Goal: Transaction & Acquisition: Book appointment/travel/reservation

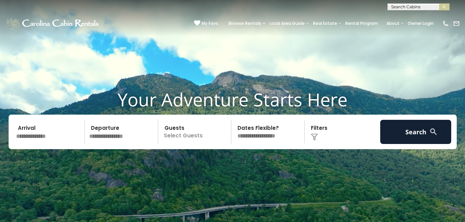
click at [69, 140] on input "text" at bounding box center [49, 132] width 71 height 24
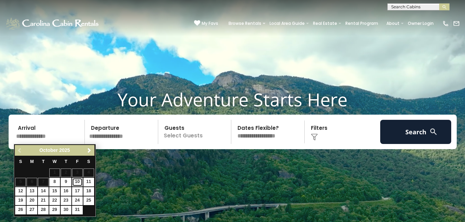
click at [80, 181] on link "10" at bounding box center [77, 182] width 11 height 9
type input "********"
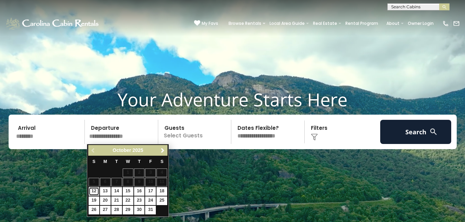
click at [95, 190] on link "12" at bounding box center [94, 191] width 11 height 9
type input "********"
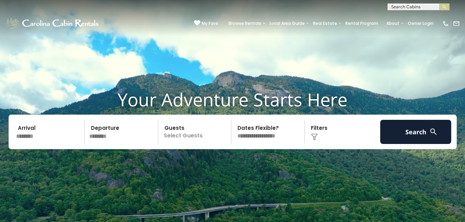
click at [161, 140] on p "Select Guests" at bounding box center [195, 132] width 71 height 24
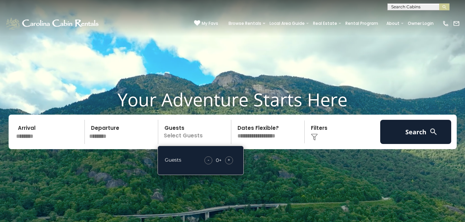
click at [228, 160] on span "+" at bounding box center [229, 159] width 3 height 7
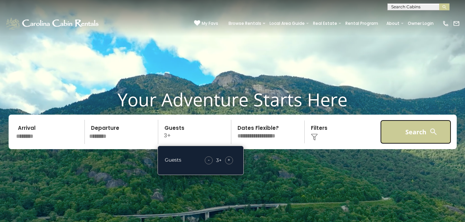
click at [394, 133] on button "Search" at bounding box center [416, 132] width 71 height 24
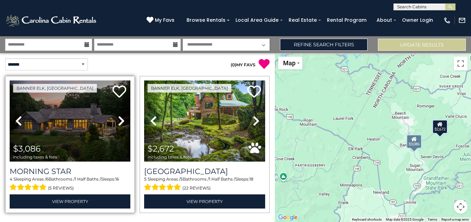
click at [119, 119] on icon at bounding box center [121, 120] width 7 height 11
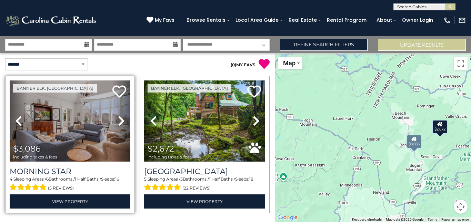
click at [119, 118] on icon at bounding box center [121, 120] width 7 height 11
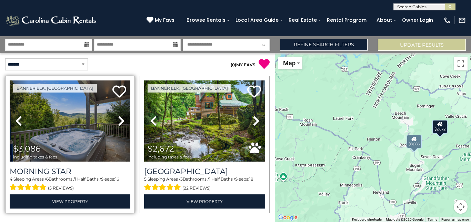
click at [119, 118] on icon at bounding box center [121, 120] width 7 height 11
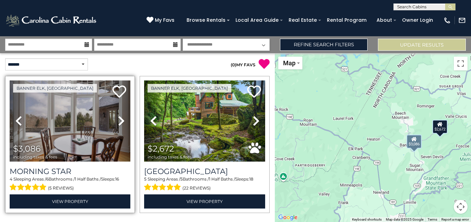
click at [119, 118] on icon at bounding box center [121, 120] width 7 height 11
